Goal: Task Accomplishment & Management: Use online tool/utility

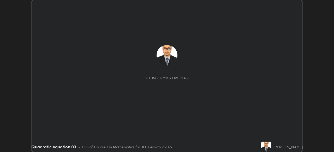
scroll to position [152, 333]
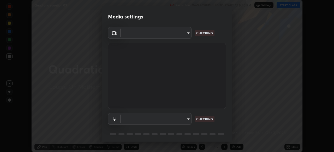
type input "d8992f85583b40a53285941c60badd2bb32bf670ecfb090268b2fea427d69f75"
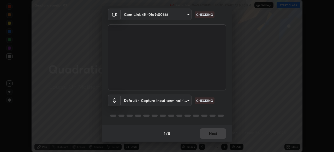
click at [179, 100] on body "Erase all Quadratic equation 03 Recording WAS SCHEDULED TO START AT 5:40 PM Set…" at bounding box center [167, 76] width 334 height 152
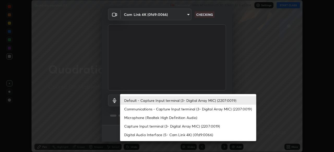
click at [187, 120] on li "Microphone (Realtek High Definition Audio)" at bounding box center [188, 118] width 136 height 9
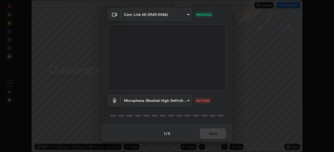
click at [213, 134] on div "1 / 5 Next" at bounding box center [167, 133] width 130 height 17
click at [186, 101] on body "Erase all Quadratic equation 03 Recording WAS SCHEDULED TO START AT 5:40 PM Set…" at bounding box center [167, 76] width 334 height 152
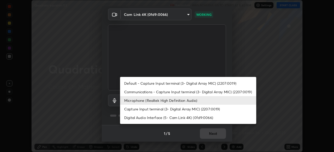
click at [193, 83] on li "Default - Capture Input terminal (3- Digital Array MIC) (2207:0019)" at bounding box center [188, 83] width 136 height 9
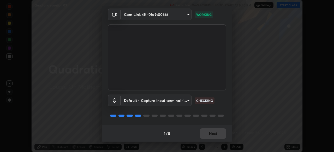
click at [186, 100] on body "Erase all Quadratic equation 03 Recording WAS SCHEDULED TO START AT 5:40 PM Set…" at bounding box center [167, 76] width 334 height 152
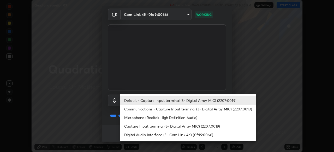
click at [188, 119] on li "Microphone (Realtek High Definition Audio)" at bounding box center [188, 118] width 136 height 9
type input "2537c5e9f6a0ed0f0551ad77b164e52c1a16fde840966550aaf923dc86c53c9c"
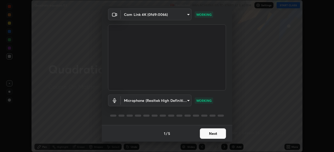
click at [215, 138] on button "Next" at bounding box center [213, 134] width 26 height 10
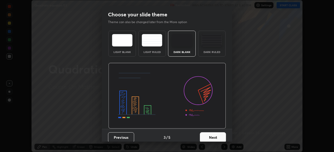
click at [216, 134] on button "Next" at bounding box center [213, 138] width 26 height 10
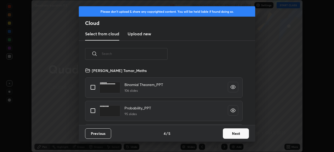
scroll to position [58, 167]
click at [148, 55] on input "text" at bounding box center [135, 54] width 66 height 22
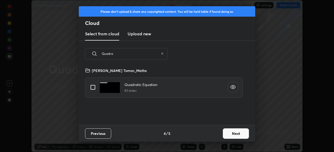
type input "Quadra"
click at [94, 88] on input "grid" at bounding box center [92, 87] width 11 height 11
checkbox input "true"
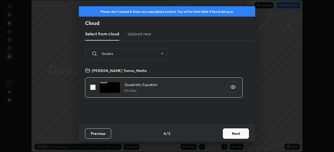
click at [232, 135] on button "Next" at bounding box center [236, 134] width 26 height 10
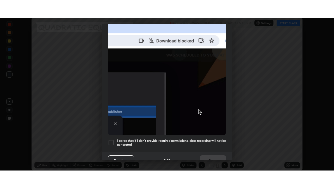
scroll to position [125, 0]
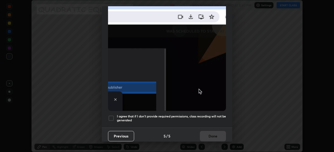
click at [113, 115] on div at bounding box center [111, 118] width 6 height 6
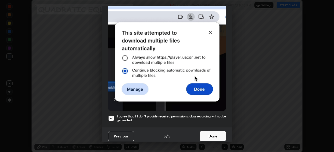
click at [209, 134] on button "Done" at bounding box center [213, 136] width 26 height 10
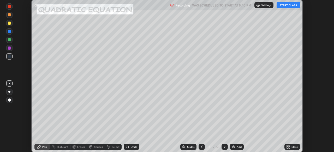
click at [292, 146] on div "More" at bounding box center [294, 147] width 7 height 3
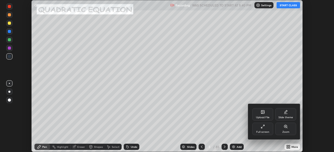
click at [264, 128] on icon at bounding box center [262, 127] width 4 height 4
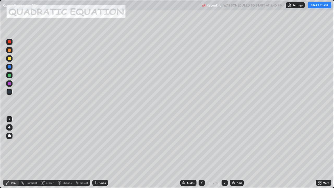
scroll to position [188, 334]
click at [322, 6] on button "START CLASS" at bounding box center [319, 5] width 23 height 6
click at [217, 152] on div "85" at bounding box center [218, 182] width 4 height 5
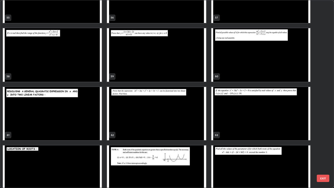
scroll to position [1087, 0]
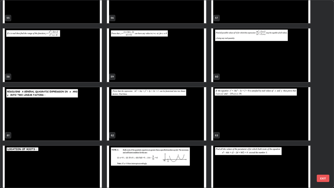
click at [260, 63] on img "grid" at bounding box center [260, 54] width 99 height 53
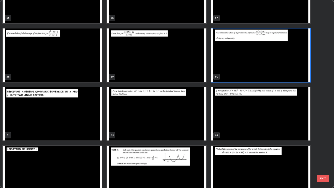
click at [259, 60] on img "grid" at bounding box center [260, 54] width 99 height 53
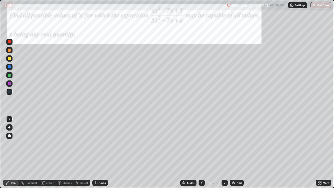
click at [223, 152] on icon at bounding box center [224, 182] width 4 height 4
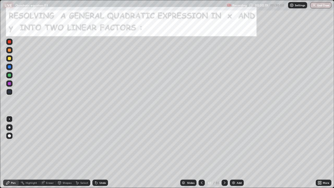
click at [10, 75] on div at bounding box center [9, 74] width 3 height 3
click at [9, 58] on div at bounding box center [9, 58] width 3 height 3
click at [9, 50] on div at bounding box center [9, 49] width 3 height 3
click at [95, 152] on icon at bounding box center [95, 181] width 1 height 1
click at [95, 152] on icon at bounding box center [96, 183] width 2 height 2
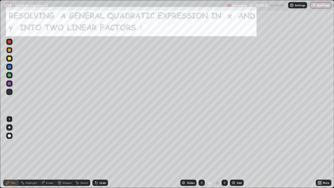
click at [99, 152] on div "Undo" at bounding box center [100, 182] width 16 height 6
click at [101, 152] on div "Undo" at bounding box center [102, 182] width 7 height 3
click at [100, 152] on div "Undo" at bounding box center [100, 182] width 16 height 6
click at [8, 84] on div at bounding box center [9, 83] width 3 height 3
click at [102, 152] on div "Undo" at bounding box center [102, 182] width 7 height 3
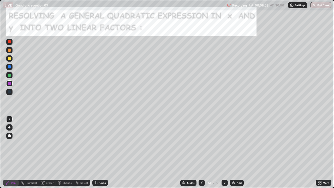
click at [100, 152] on div "Undo" at bounding box center [102, 182] width 7 height 3
click at [222, 152] on div at bounding box center [224, 182] width 6 height 6
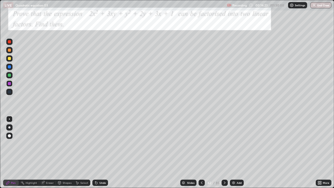
click at [9, 58] on div at bounding box center [9, 58] width 3 height 3
click at [9, 50] on div at bounding box center [9, 49] width 3 height 3
click at [100, 152] on div "Undo" at bounding box center [100, 182] width 16 height 6
click at [8, 76] on div at bounding box center [9, 75] width 6 height 6
click at [8, 84] on div at bounding box center [9, 83] width 3 height 3
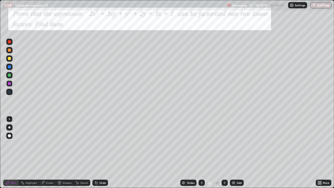
click at [8, 75] on div at bounding box center [9, 74] width 3 height 3
click at [201, 152] on icon at bounding box center [201, 182] width 4 height 4
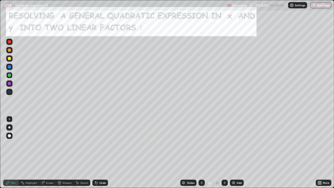
click at [223, 152] on icon at bounding box center [224, 182] width 4 height 4
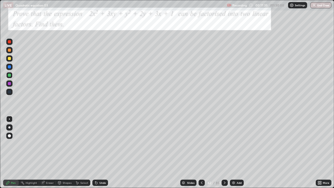
click at [103, 152] on div "Undo" at bounding box center [102, 182] width 7 height 3
click at [9, 58] on div at bounding box center [9, 58] width 3 height 3
click at [98, 152] on div "Undo" at bounding box center [100, 182] width 16 height 6
click at [102, 152] on div "Undo" at bounding box center [102, 182] width 7 height 3
click at [9, 85] on div at bounding box center [9, 83] width 6 height 6
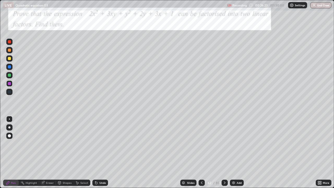
click at [223, 152] on icon at bounding box center [224, 182] width 4 height 4
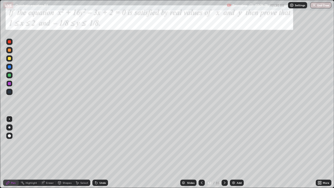
click at [10, 59] on div at bounding box center [9, 58] width 3 height 3
click at [47, 152] on div "Eraser" at bounding box center [50, 182] width 8 height 3
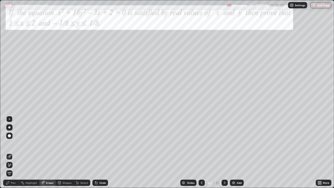
click at [9, 152] on span "Erase all" at bounding box center [10, 172] width 6 height 3
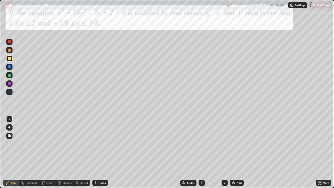
click at [8, 50] on div at bounding box center [9, 49] width 3 height 3
click at [8, 58] on div at bounding box center [9, 58] width 3 height 3
click at [10, 76] on div at bounding box center [9, 74] width 3 height 3
click at [9, 82] on div at bounding box center [9, 83] width 3 height 3
click at [9, 75] on div at bounding box center [9, 74] width 3 height 3
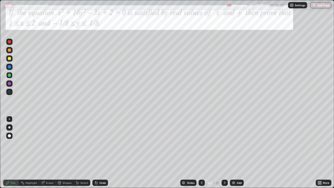
click at [11, 83] on div at bounding box center [9, 83] width 6 height 6
click at [8, 76] on div at bounding box center [9, 74] width 3 height 3
click at [103, 152] on div "Undo" at bounding box center [102, 182] width 7 height 3
click at [99, 152] on div "Undo" at bounding box center [102, 182] width 7 height 3
click at [103, 152] on div "Undo" at bounding box center [102, 182] width 7 height 3
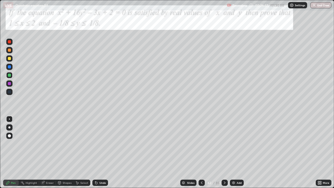
click at [224, 152] on icon at bounding box center [225, 182] width 2 height 3
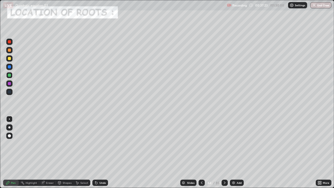
click at [224, 152] on icon at bounding box center [224, 182] width 4 height 4
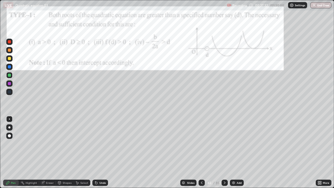
click at [7, 59] on div at bounding box center [9, 58] width 6 height 6
click at [10, 83] on div at bounding box center [9, 83] width 3 height 3
click at [8, 75] on div at bounding box center [9, 74] width 3 height 3
click at [9, 59] on div at bounding box center [9, 58] width 3 height 3
click at [8, 83] on div at bounding box center [9, 83] width 3 height 3
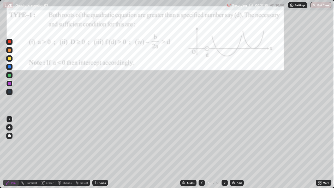
click at [10, 57] on div at bounding box center [9, 58] width 3 height 3
click at [98, 152] on div "Undo" at bounding box center [100, 182] width 16 height 6
click at [9, 76] on div at bounding box center [9, 74] width 3 height 3
click at [9, 58] on div at bounding box center [9, 58] width 3 height 3
click at [101, 152] on div "Undo" at bounding box center [102, 182] width 7 height 3
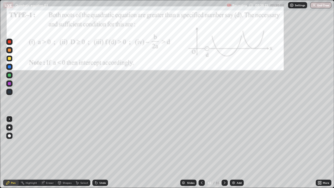
click at [99, 152] on div "Undo" at bounding box center [100, 182] width 16 height 6
click at [8, 81] on div at bounding box center [9, 83] width 6 height 6
click at [9, 67] on div at bounding box center [9, 66] width 3 height 3
click at [10, 76] on div at bounding box center [9, 74] width 3 height 3
click at [100, 152] on div "Undo" at bounding box center [100, 182] width 16 height 6
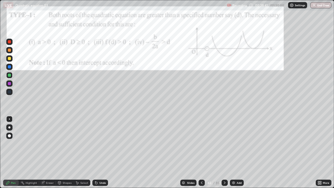
click at [103, 152] on div "Undo" at bounding box center [102, 182] width 7 height 3
click at [97, 152] on icon at bounding box center [96, 182] width 4 height 4
click at [9, 58] on div at bounding box center [9, 58] width 3 height 3
click at [9, 84] on div at bounding box center [9, 83] width 3 height 3
click at [7, 41] on div at bounding box center [9, 42] width 6 height 6
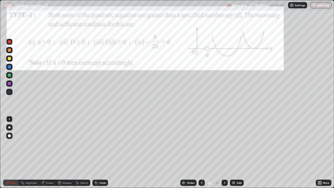
click at [224, 152] on icon at bounding box center [224, 182] width 4 height 4
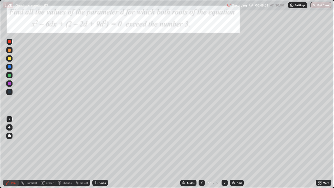
click at [8, 58] on div at bounding box center [9, 58] width 3 height 3
click at [9, 67] on div at bounding box center [9, 66] width 3 height 3
click at [9, 58] on div at bounding box center [9, 58] width 3 height 3
click at [9, 75] on div at bounding box center [9, 74] width 3 height 3
click at [9, 60] on div at bounding box center [9, 58] width 3 height 3
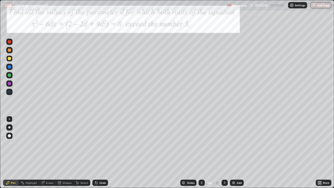
click at [224, 152] on icon at bounding box center [225, 182] width 2 height 3
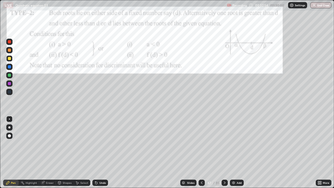
click at [7, 58] on div at bounding box center [9, 58] width 6 height 6
click at [99, 152] on div "Undo" at bounding box center [100, 182] width 16 height 6
click at [8, 75] on div at bounding box center [9, 74] width 3 height 3
click at [10, 58] on div at bounding box center [9, 58] width 3 height 3
click at [8, 73] on div at bounding box center [9, 75] width 6 height 6
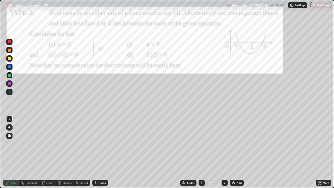
click at [100, 152] on div "Undo" at bounding box center [102, 182] width 7 height 3
click at [8, 84] on div at bounding box center [9, 83] width 3 height 3
click at [95, 152] on icon at bounding box center [95, 181] width 1 height 1
click at [98, 152] on div "Undo" at bounding box center [100, 182] width 16 height 6
click at [102, 152] on div "Undo" at bounding box center [102, 182] width 7 height 3
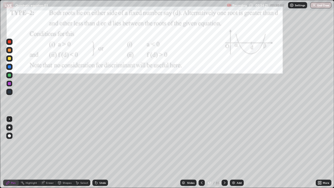
click at [8, 50] on div at bounding box center [9, 49] width 3 height 3
click at [96, 152] on icon at bounding box center [96, 182] width 4 height 4
click at [96, 152] on icon at bounding box center [96, 183] width 2 height 2
click at [224, 152] on icon at bounding box center [224, 182] width 4 height 4
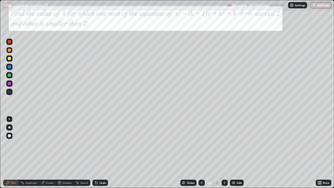
click at [11, 75] on div at bounding box center [9, 75] width 6 height 6
click at [224, 152] on icon at bounding box center [224, 182] width 4 height 4
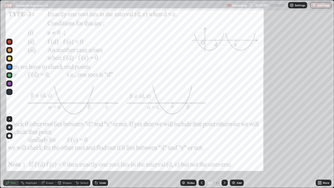
click at [8, 41] on div at bounding box center [9, 41] width 3 height 3
click at [9, 68] on div at bounding box center [9, 66] width 3 height 3
click at [224, 152] on icon at bounding box center [224, 182] width 4 height 4
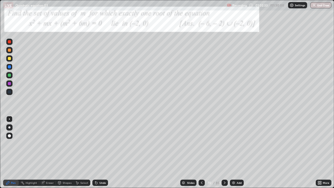
click at [9, 58] on div at bounding box center [9, 58] width 3 height 3
click at [8, 51] on div at bounding box center [9, 49] width 3 height 3
click at [8, 75] on div at bounding box center [9, 74] width 3 height 3
click at [7, 58] on div at bounding box center [9, 58] width 6 height 6
click at [8, 84] on div at bounding box center [9, 83] width 3 height 3
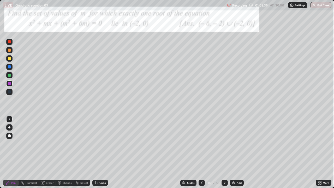
click at [8, 59] on div at bounding box center [9, 58] width 3 height 3
click at [100, 152] on div "Undo" at bounding box center [102, 182] width 7 height 3
click at [8, 78] on div at bounding box center [9, 75] width 6 height 6
click at [11, 82] on div at bounding box center [9, 83] width 6 height 6
click at [10, 61] on div at bounding box center [9, 58] width 6 height 6
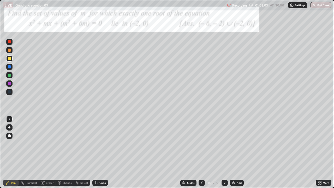
click at [105, 152] on div "Undo" at bounding box center [102, 182] width 7 height 3
click at [201, 152] on div at bounding box center [201, 182] width 6 height 6
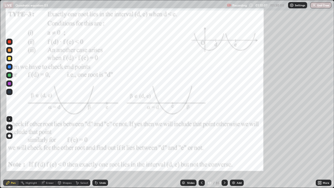
click at [9, 42] on div at bounding box center [9, 41] width 3 height 3
click at [223, 152] on icon at bounding box center [224, 182] width 4 height 4
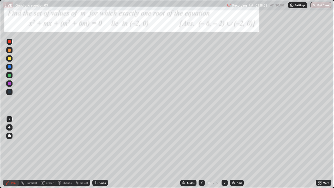
click at [321, 6] on button "End Class" at bounding box center [320, 5] width 21 height 6
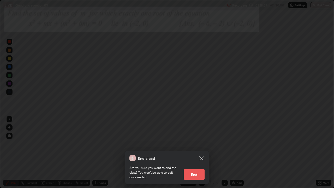
click at [200, 152] on button "End" at bounding box center [193, 174] width 21 height 10
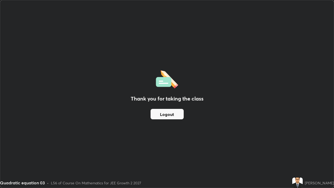
click at [173, 111] on button "Logout" at bounding box center [166, 114] width 33 height 10
